Goal: Transaction & Acquisition: Purchase product/service

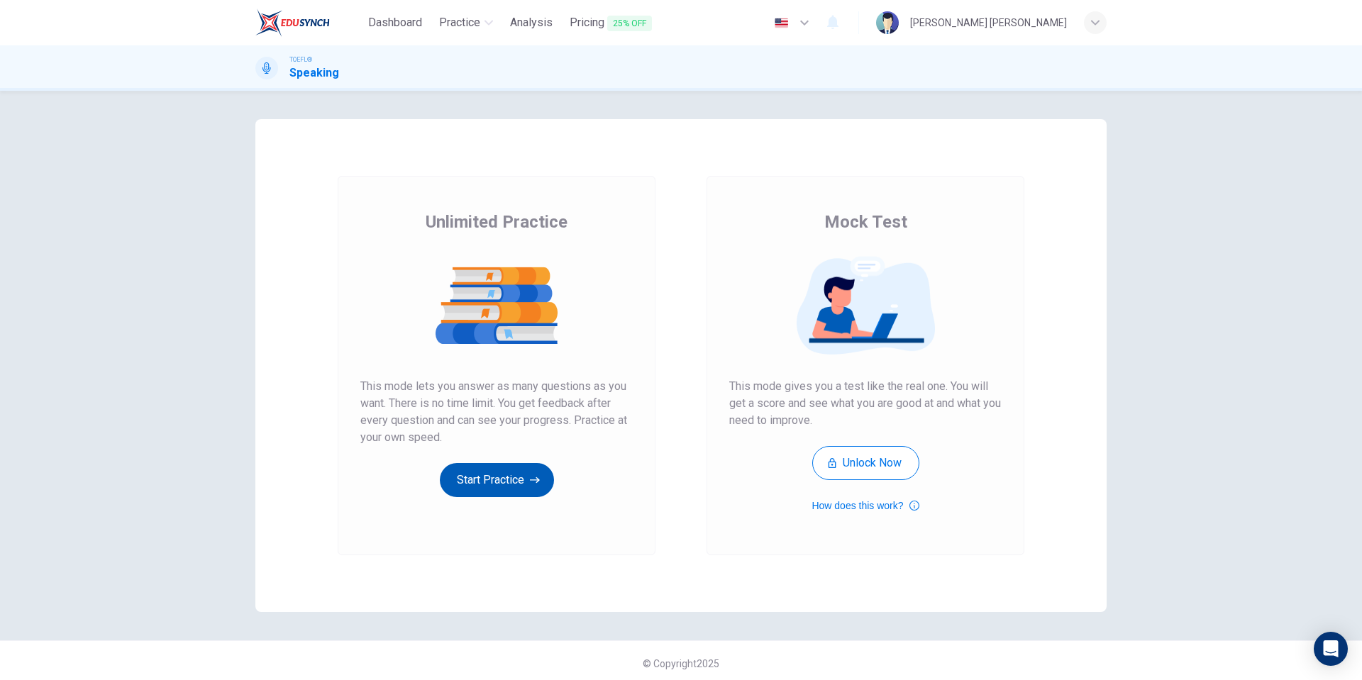
click at [481, 468] on button "Start Practice" at bounding box center [497, 480] width 114 height 34
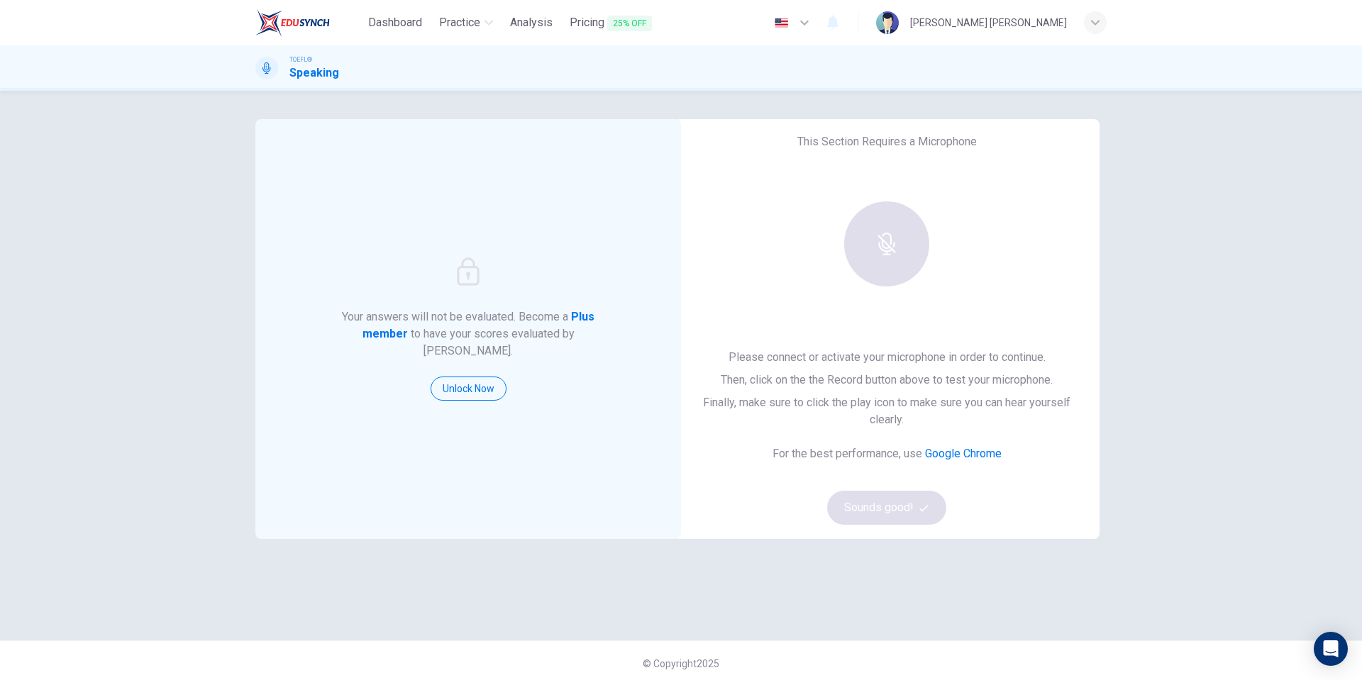
click at [582, 323] on strong "Plus member" at bounding box center [478, 325] width 233 height 30
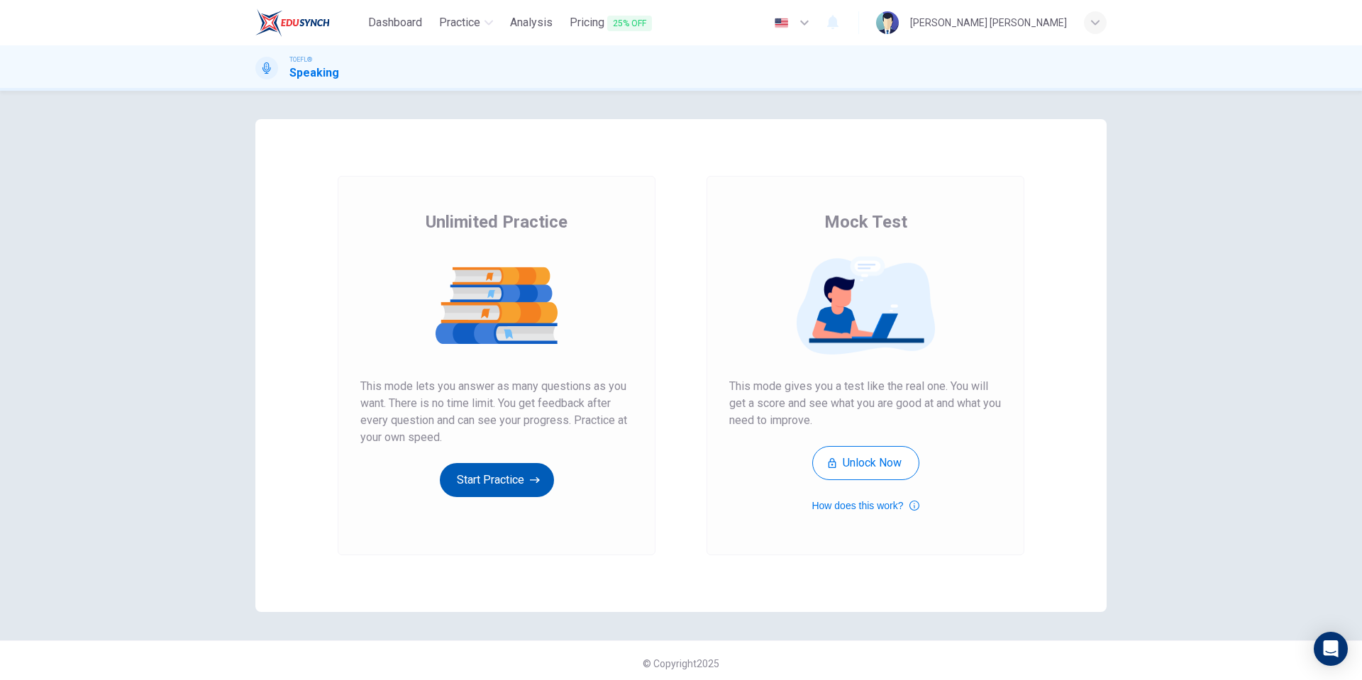
click at [520, 477] on button "Start Practice" at bounding box center [497, 480] width 114 height 34
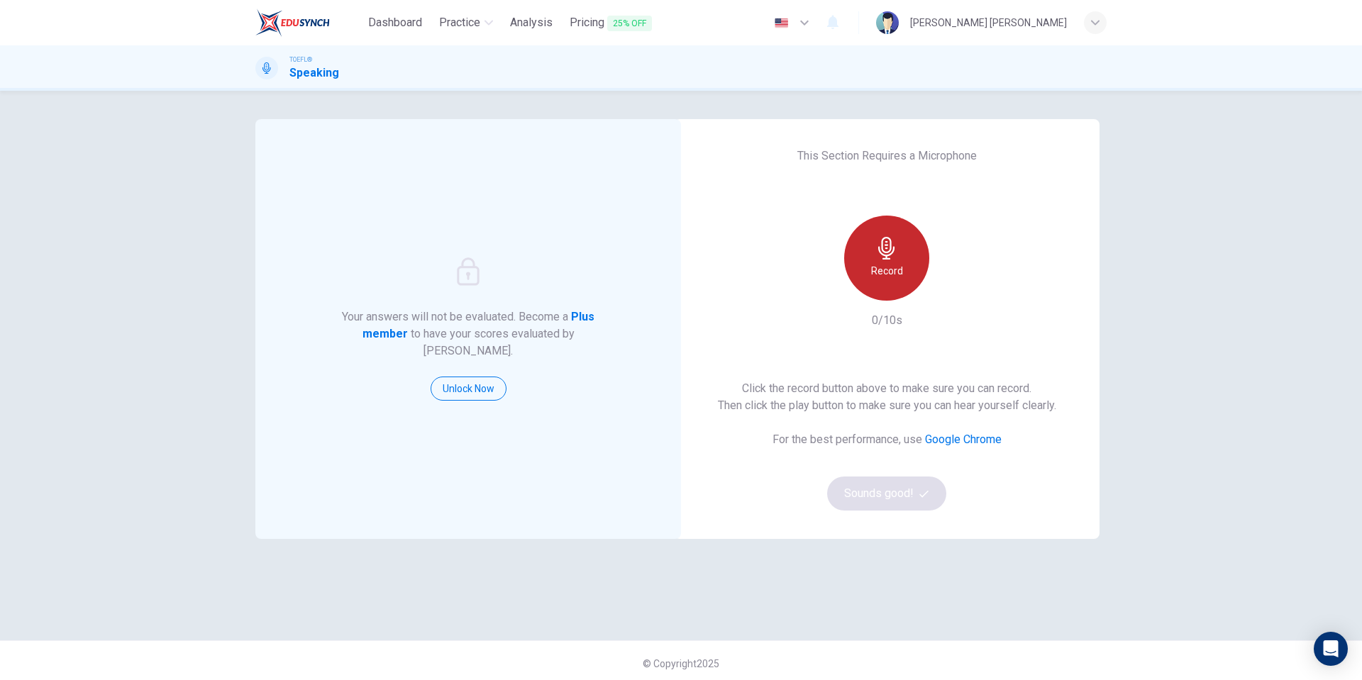
click at [880, 267] on h6 "Record" at bounding box center [887, 270] width 32 height 17
click at [891, 261] on div "Stop" at bounding box center [886, 258] width 85 height 85
click at [896, 274] on h6 "Record" at bounding box center [887, 270] width 32 height 17
click at [876, 265] on h6 "Stop" at bounding box center [886, 270] width 21 height 17
click at [886, 492] on button "Sounds good!" at bounding box center [886, 494] width 119 height 34
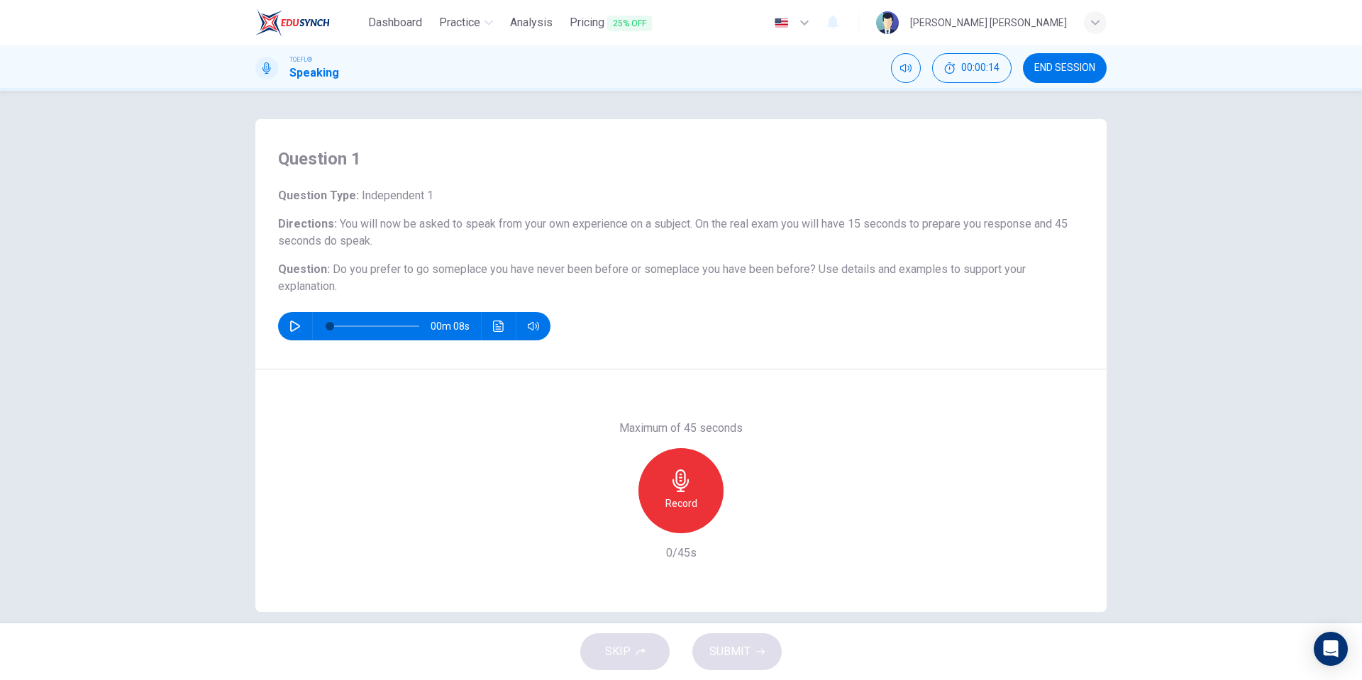
click at [297, 331] on button "button" at bounding box center [295, 326] width 23 height 28
click at [296, 331] on icon "button" at bounding box center [294, 326] width 11 height 11
click at [695, 491] on div "Record" at bounding box center [680, 490] width 85 height 85
click at [750, 647] on button "SUBMIT" at bounding box center [736, 651] width 89 height 37
type input "0"
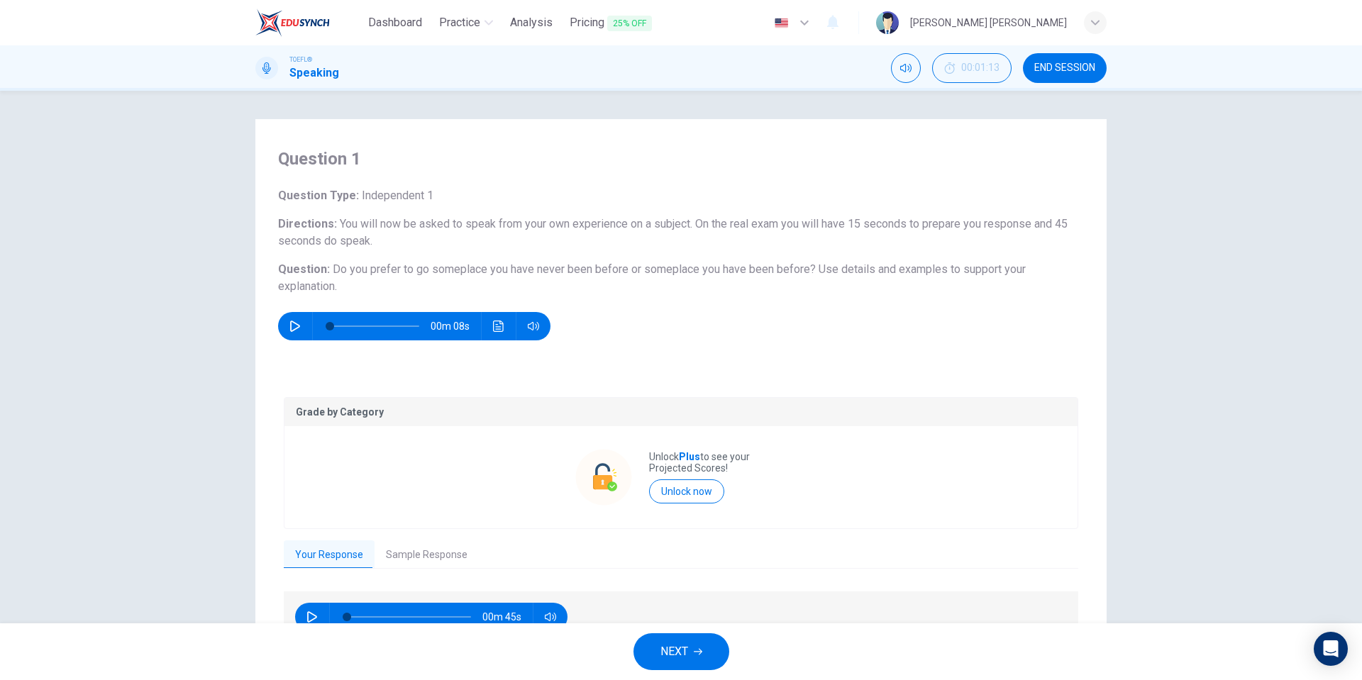
scroll to position [78, 0]
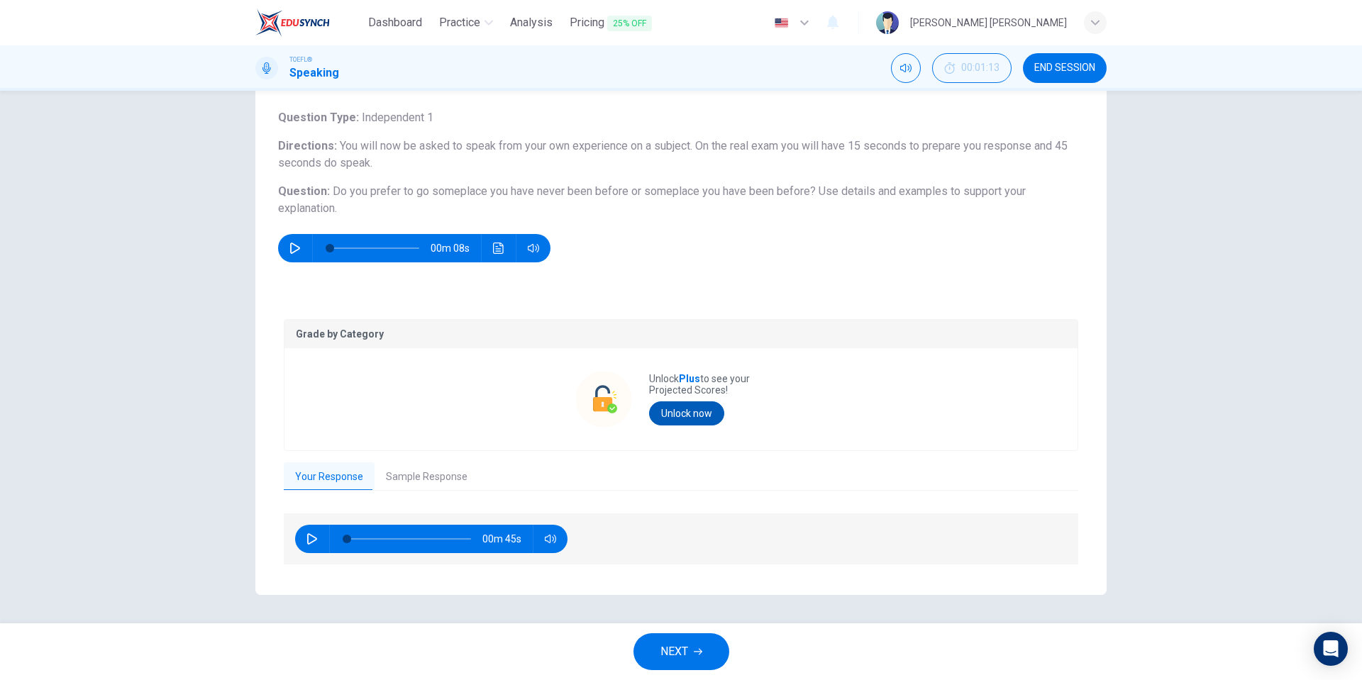
click at [704, 421] on button "Unlock now" at bounding box center [686, 413] width 75 height 24
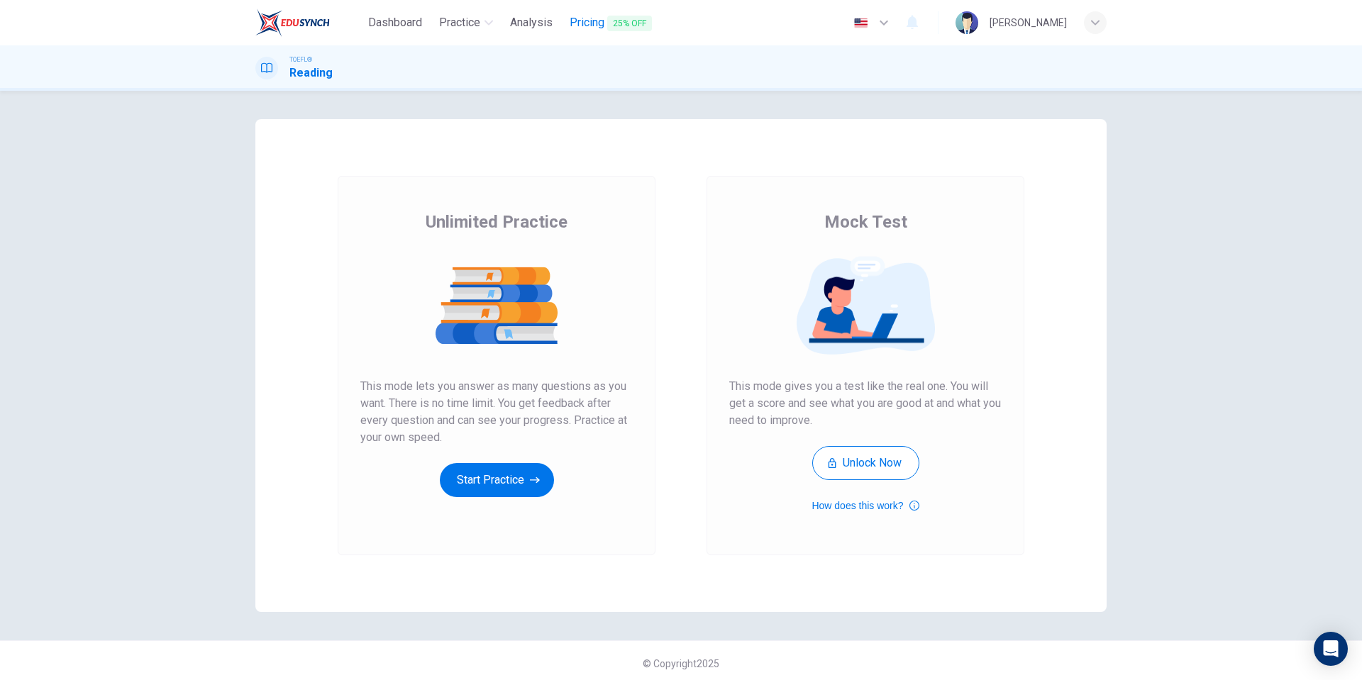
click at [601, 28] on span "Pricing 25% OFF" at bounding box center [611, 23] width 82 height 18
